Goal: Information Seeking & Learning: Learn about a topic

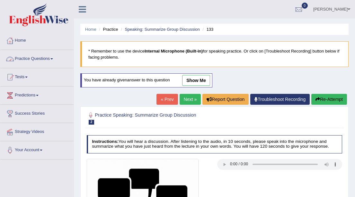
click at [53, 59] on span at bounding box center [51, 58] width 3 height 1
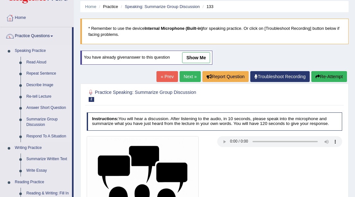
scroll to position [23, 0]
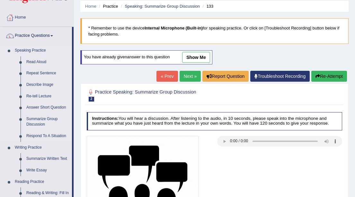
click at [30, 62] on link "Read Aloud" at bounding box center [47, 62] width 48 height 12
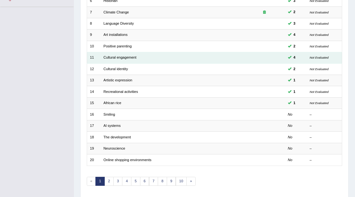
scroll to position [169, 0]
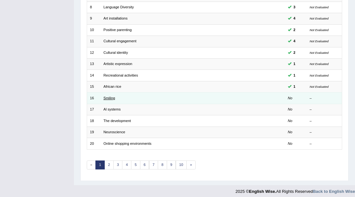
click at [107, 96] on link "Smiling" at bounding box center [109, 98] width 12 height 4
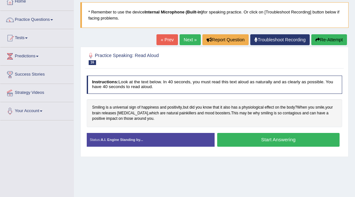
scroll to position [39, 0]
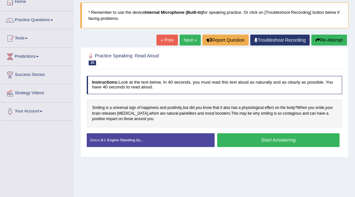
click at [267, 142] on button "Start Answering" at bounding box center [278, 141] width 122 height 14
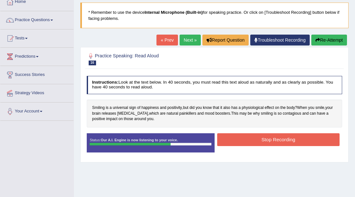
click at [267, 142] on button "Stop Recording" at bounding box center [278, 140] width 122 height 13
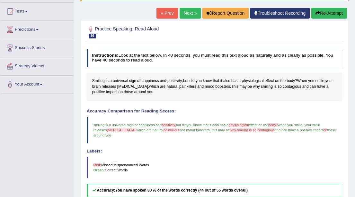
scroll to position [64, 0]
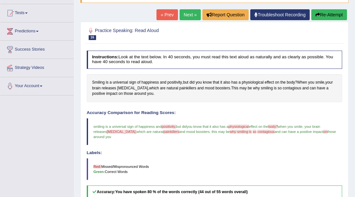
click at [322, 16] on button "Re-Attempt" at bounding box center [329, 14] width 36 height 11
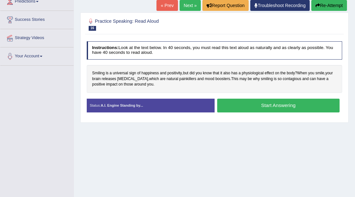
click at [255, 107] on button "Start Answering" at bounding box center [278, 106] width 122 height 14
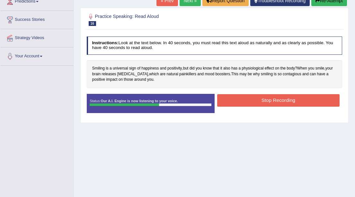
click at [257, 102] on button "Stop Recording" at bounding box center [278, 100] width 122 height 13
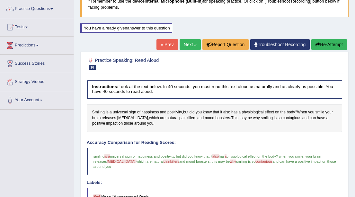
scroll to position [48, 0]
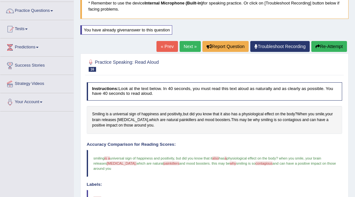
click at [188, 46] on link "Next »" at bounding box center [189, 46] width 21 height 11
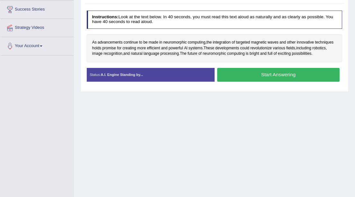
scroll to position [104, 0]
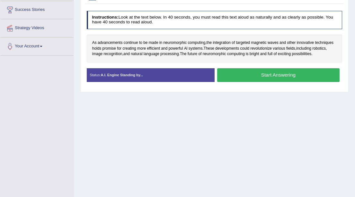
click at [264, 75] on button "Start Answering" at bounding box center [278, 75] width 122 height 14
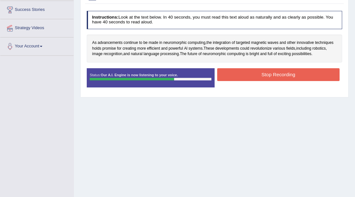
click at [264, 75] on button "Stop Recording" at bounding box center [278, 74] width 122 height 13
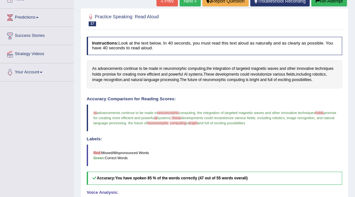
scroll to position [76, 0]
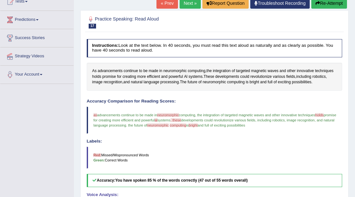
click at [190, 4] on link "Next »" at bounding box center [189, 3] width 21 height 11
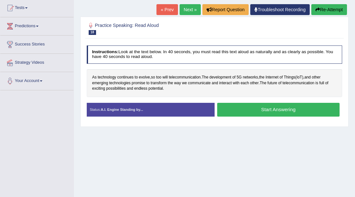
click at [270, 110] on button "Start Answering" at bounding box center [278, 110] width 122 height 14
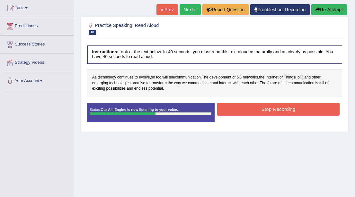
click at [269, 109] on button "Stop Recording" at bounding box center [278, 109] width 122 height 13
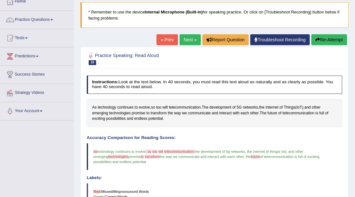
scroll to position [37, 0]
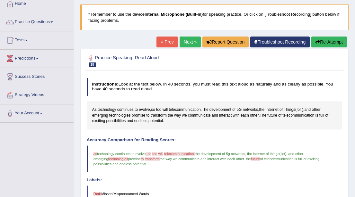
click at [186, 41] on link "Next »" at bounding box center [189, 42] width 21 height 11
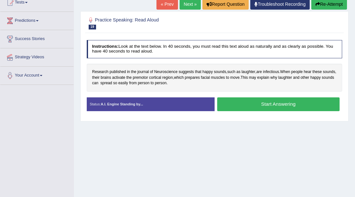
scroll to position [76, 0]
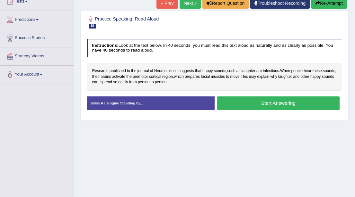
click at [263, 104] on button "Start Answering" at bounding box center [278, 104] width 122 height 14
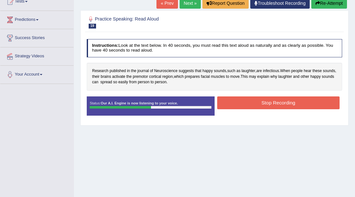
click at [263, 104] on button "Stop Recording" at bounding box center [278, 103] width 122 height 13
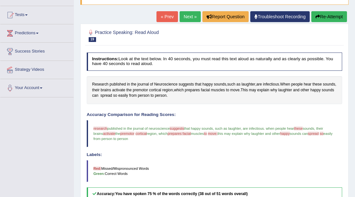
scroll to position [59, 0]
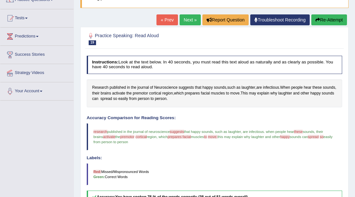
click at [186, 20] on link "Next »" at bounding box center [189, 19] width 21 height 11
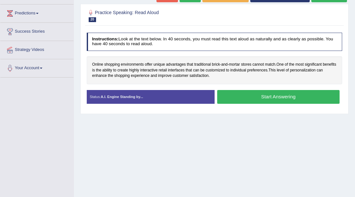
scroll to position [83, 0]
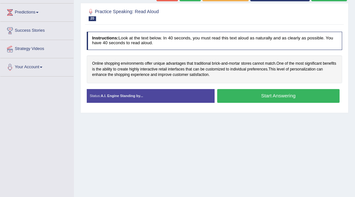
click at [269, 95] on button "Start Answering" at bounding box center [278, 96] width 122 height 14
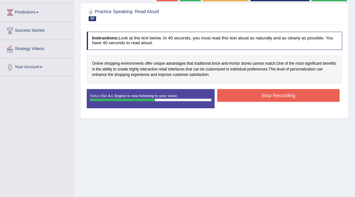
click at [269, 95] on button "Stop Recording" at bounding box center [278, 95] width 122 height 13
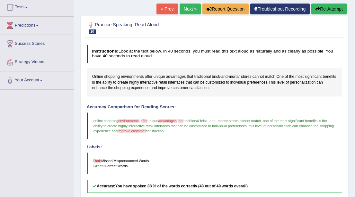
scroll to position [70, 0]
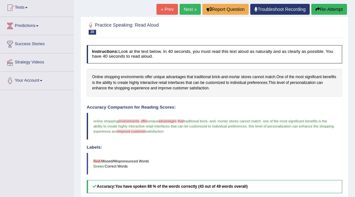
click at [185, 8] on link "Next »" at bounding box center [189, 9] width 21 height 11
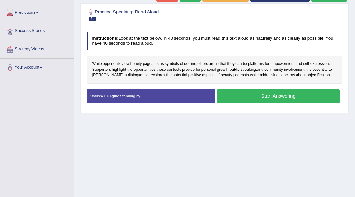
click at [271, 97] on button "Start Answering" at bounding box center [278, 97] width 122 height 14
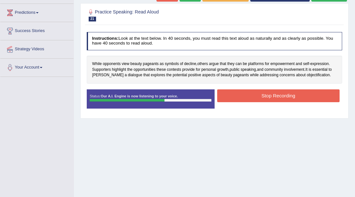
click at [271, 97] on button "Stop Recording" at bounding box center [278, 96] width 122 height 13
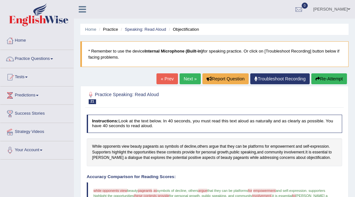
click at [182, 80] on link "Next »" at bounding box center [189, 78] width 21 height 11
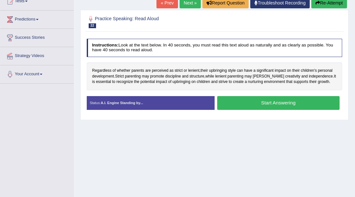
click at [259, 103] on button "Start Answering" at bounding box center [278, 103] width 122 height 14
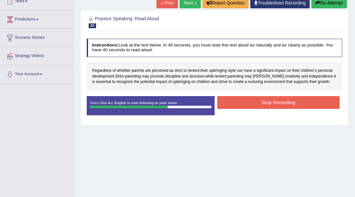
click at [259, 103] on button "Stop Recording" at bounding box center [278, 102] width 122 height 13
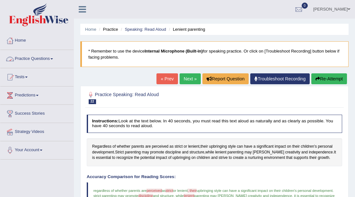
click at [53, 59] on span at bounding box center [51, 58] width 3 height 1
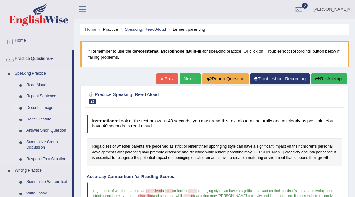
click at [39, 109] on link "Describe Image" at bounding box center [47, 108] width 48 height 12
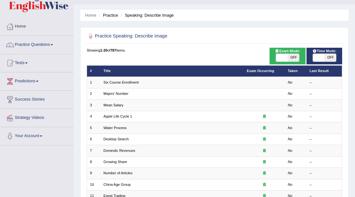
scroll to position [16, 0]
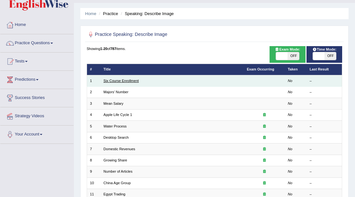
click at [123, 80] on link "Six Course Enrollment" at bounding box center [120, 81] width 35 height 4
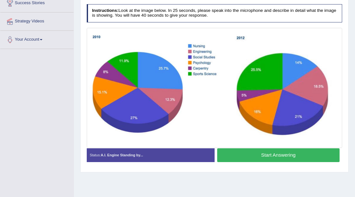
scroll to position [115, 0]
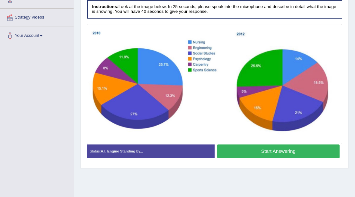
click at [263, 151] on button "Start Answering" at bounding box center [278, 152] width 122 height 14
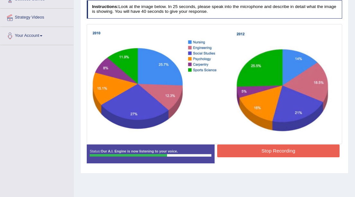
click at [263, 151] on button "Stop Recording" at bounding box center [278, 151] width 122 height 13
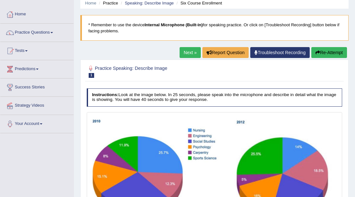
scroll to position [24, 0]
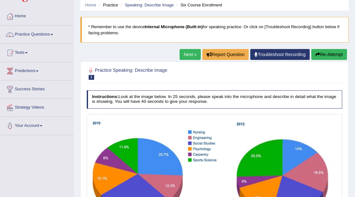
click at [184, 56] on link "Next »" at bounding box center [189, 54] width 21 height 11
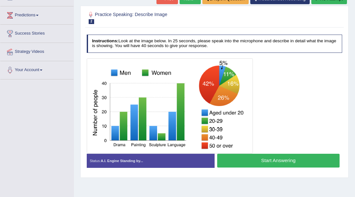
scroll to position [79, 0]
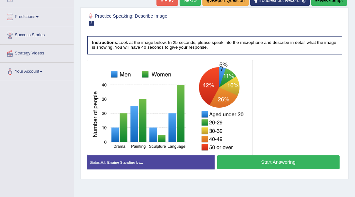
click at [257, 162] on button "Start Answering" at bounding box center [278, 163] width 122 height 14
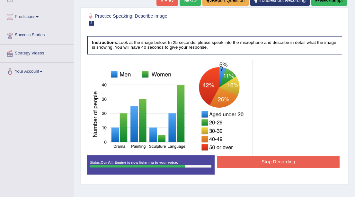
click at [257, 162] on button "Stop Recording" at bounding box center [278, 162] width 122 height 13
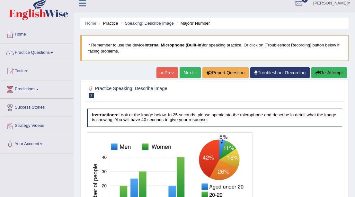
scroll to position [0, 0]
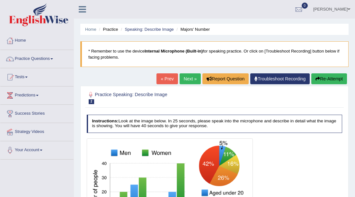
click at [182, 79] on link "Next »" at bounding box center [189, 78] width 21 height 11
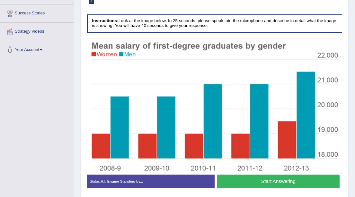
scroll to position [98, 0]
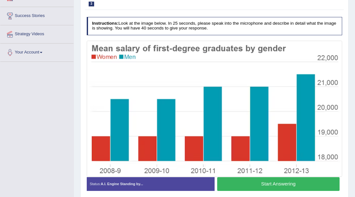
click at [256, 186] on button "Start Answering" at bounding box center [278, 184] width 122 height 14
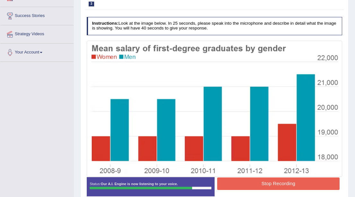
click at [256, 186] on button "Stop Recording" at bounding box center [278, 184] width 122 height 13
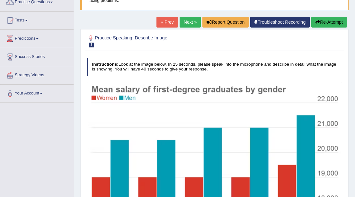
scroll to position [53, 0]
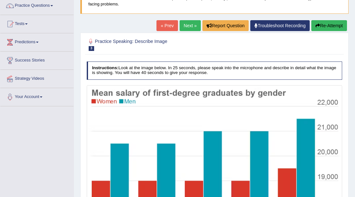
click at [184, 23] on link "Next »" at bounding box center [189, 25] width 21 height 11
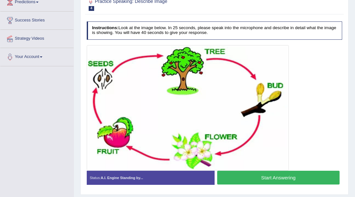
scroll to position [96, 0]
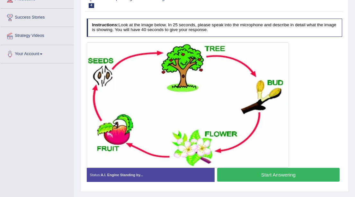
click at [269, 172] on button "Start Answering" at bounding box center [278, 175] width 122 height 14
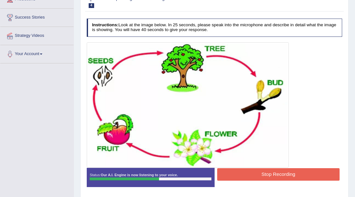
click at [269, 172] on button "Stop Recording" at bounding box center [278, 175] width 122 height 13
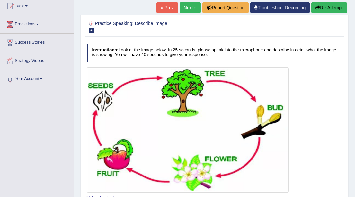
scroll to position [68, 0]
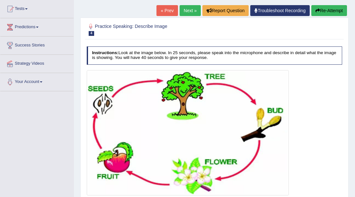
click at [185, 12] on link "Next »" at bounding box center [189, 10] width 21 height 11
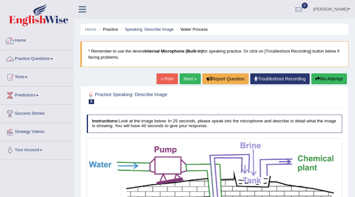
click at [53, 58] on span at bounding box center [51, 58] width 3 height 1
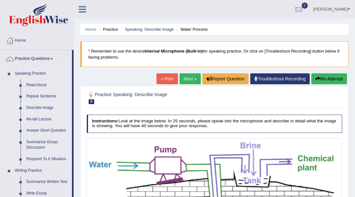
click at [39, 110] on link "Describe Image" at bounding box center [47, 108] width 48 height 12
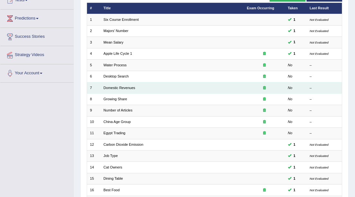
scroll to position [75, 0]
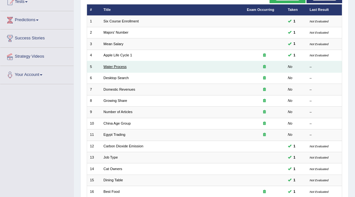
click at [113, 65] on link "Water Process" at bounding box center [114, 67] width 23 height 4
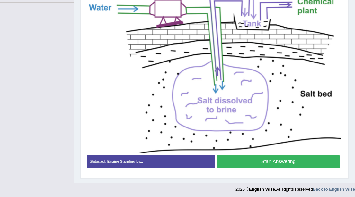
scroll to position [158, 0]
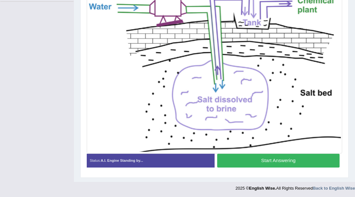
click at [254, 164] on button "Start Answering" at bounding box center [278, 161] width 122 height 14
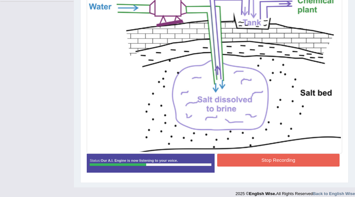
click at [254, 164] on button "Stop Recording" at bounding box center [278, 160] width 122 height 13
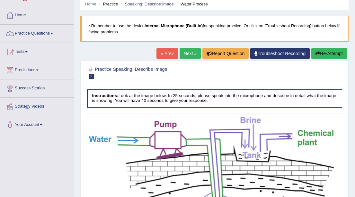
scroll to position [23, 0]
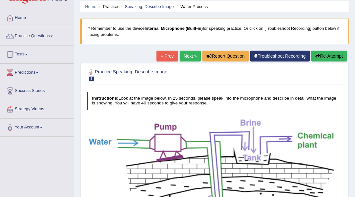
click at [187, 56] on link "Next »" at bounding box center [189, 56] width 21 height 11
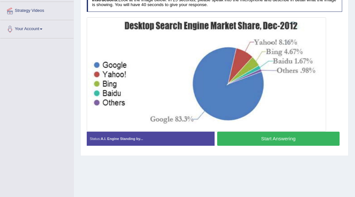
click at [268, 139] on button "Start Answering" at bounding box center [278, 139] width 122 height 14
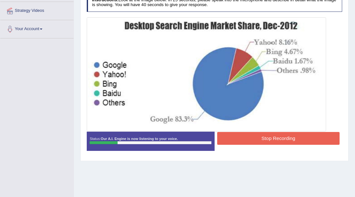
click at [268, 139] on button "Stop Recording" at bounding box center [278, 138] width 122 height 13
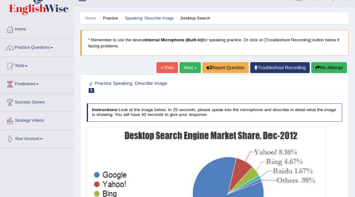
scroll to position [16, 0]
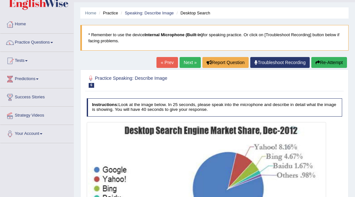
click at [324, 63] on button "Re-Attempt" at bounding box center [329, 62] width 36 height 11
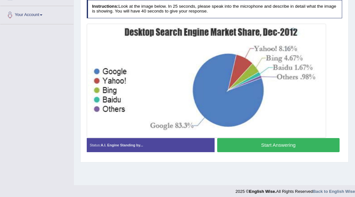
scroll to position [135, 0]
click at [262, 145] on button "Start Answering" at bounding box center [278, 145] width 122 height 14
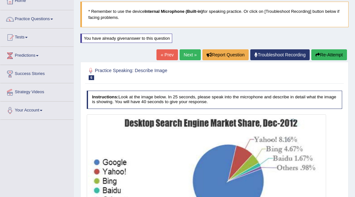
scroll to position [39, 0]
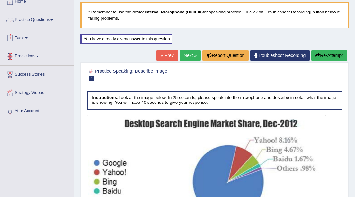
click at [53, 20] on span at bounding box center [51, 19] width 3 height 1
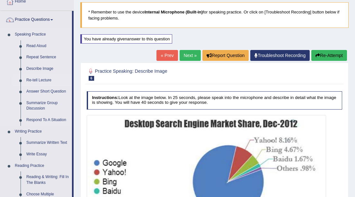
click at [41, 79] on link "Re-tell Lecture" at bounding box center [47, 81] width 48 height 12
